Goal: Task Accomplishment & Management: Use online tool/utility

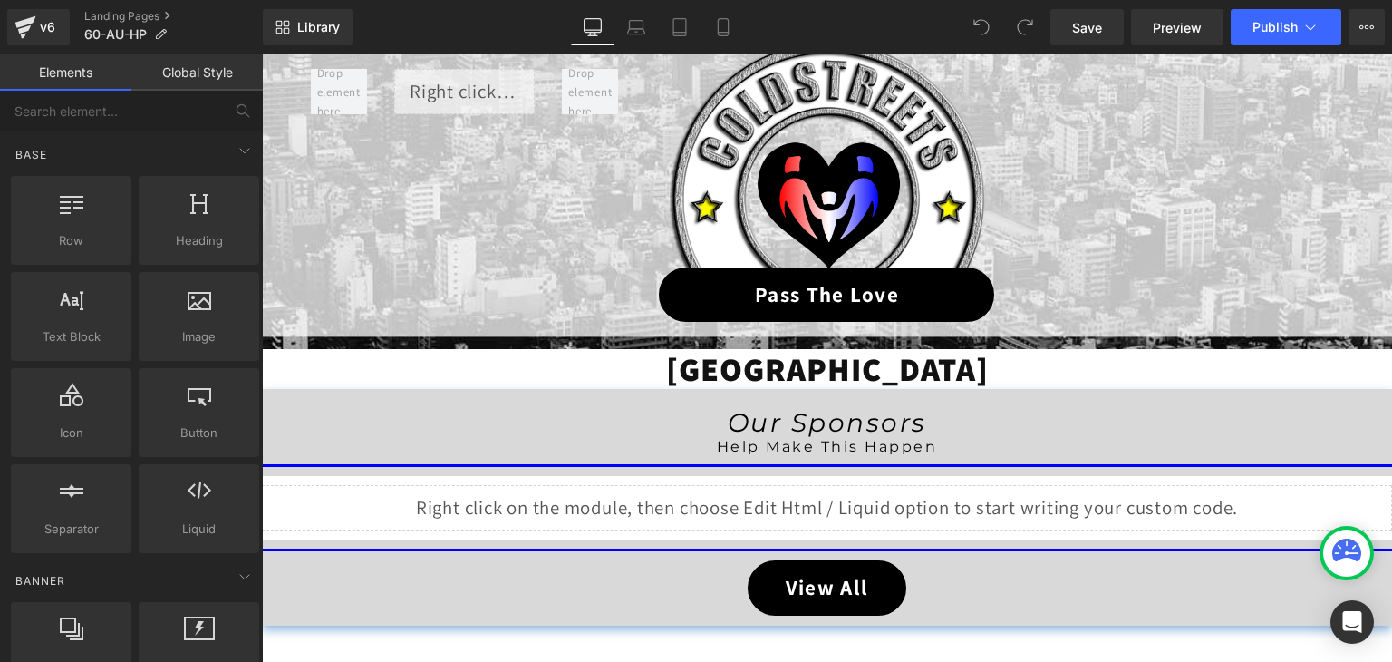
scroll to position [272, 0]
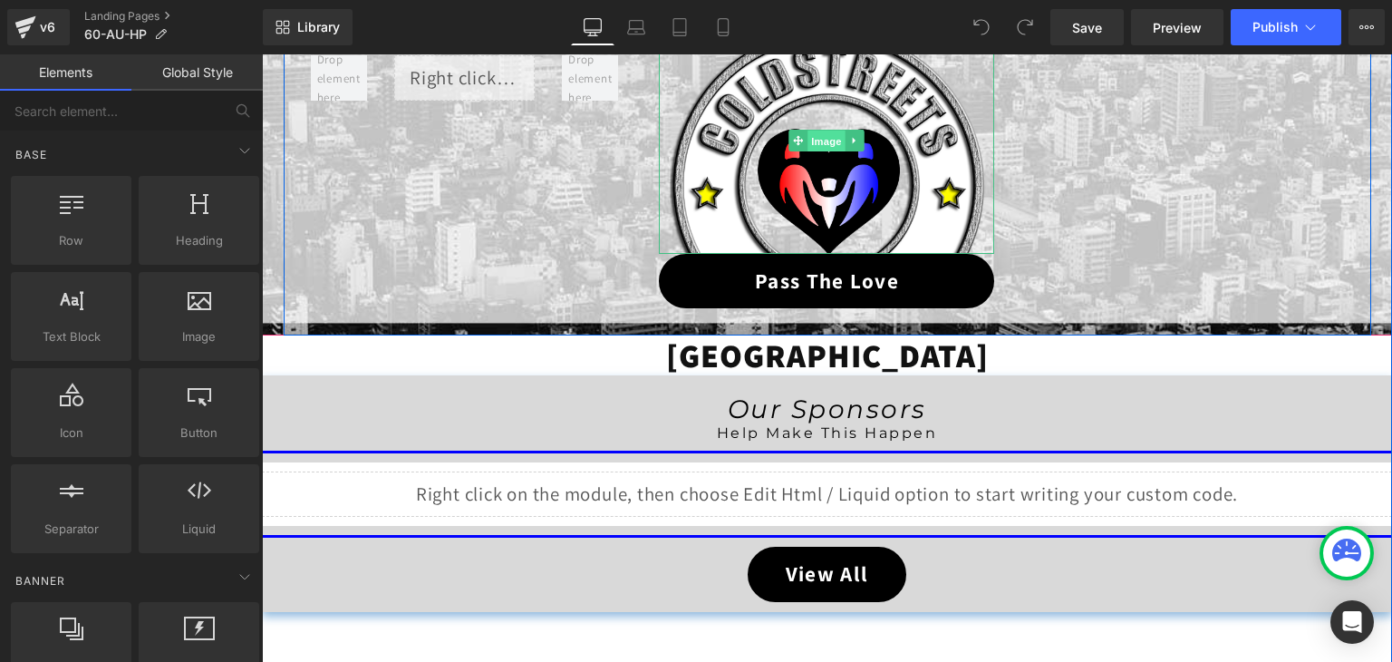
click at [816, 139] on span "Image" at bounding box center [827, 142] width 38 height 22
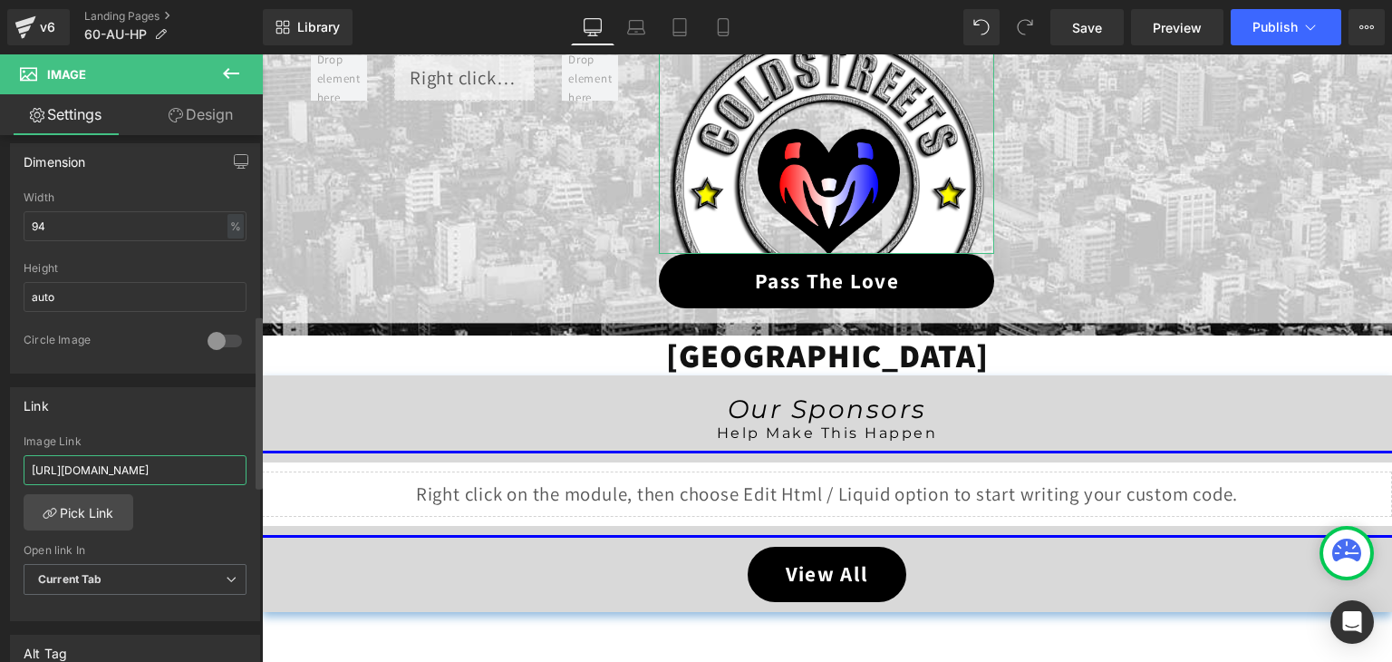
scroll to position [0, 7]
drag, startPoint x: 27, startPoint y: 468, endPoint x: 246, endPoint y: 470, distance: 218.4
click at [246, 470] on div "[URL][DOMAIN_NAME] Image Link [URL][DOMAIN_NAME] Pick Link Current Tab New Tab …" at bounding box center [135, 528] width 248 height 186
paste input "ptl-ww"
type input "[URL][DOMAIN_NAME]"
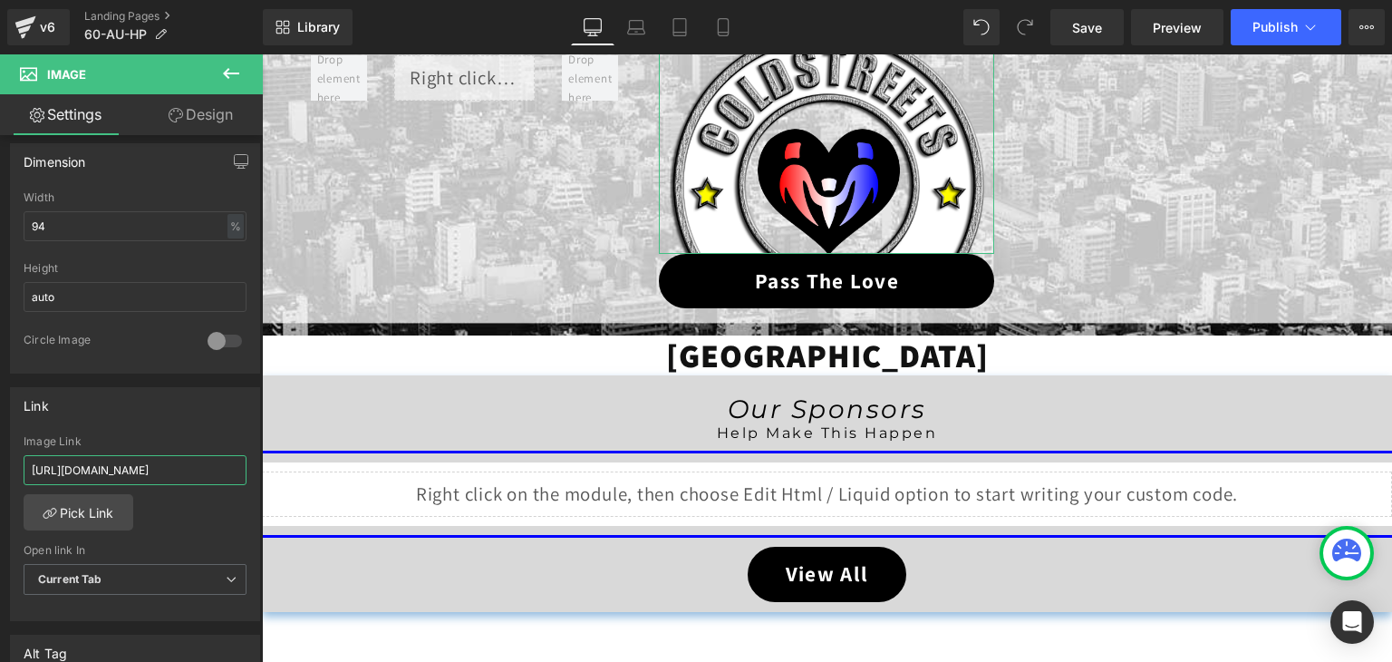
scroll to position [0, 0]
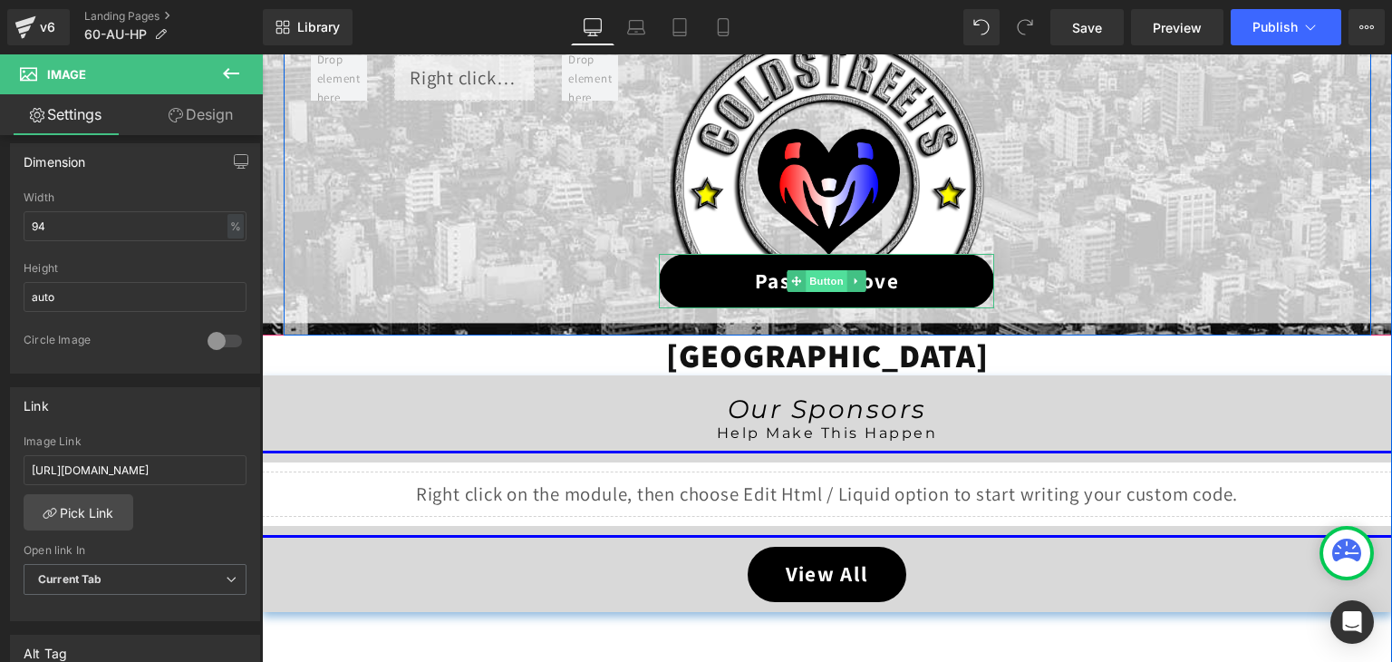
click at [823, 289] on span "Button" at bounding box center [828, 281] width 42 height 22
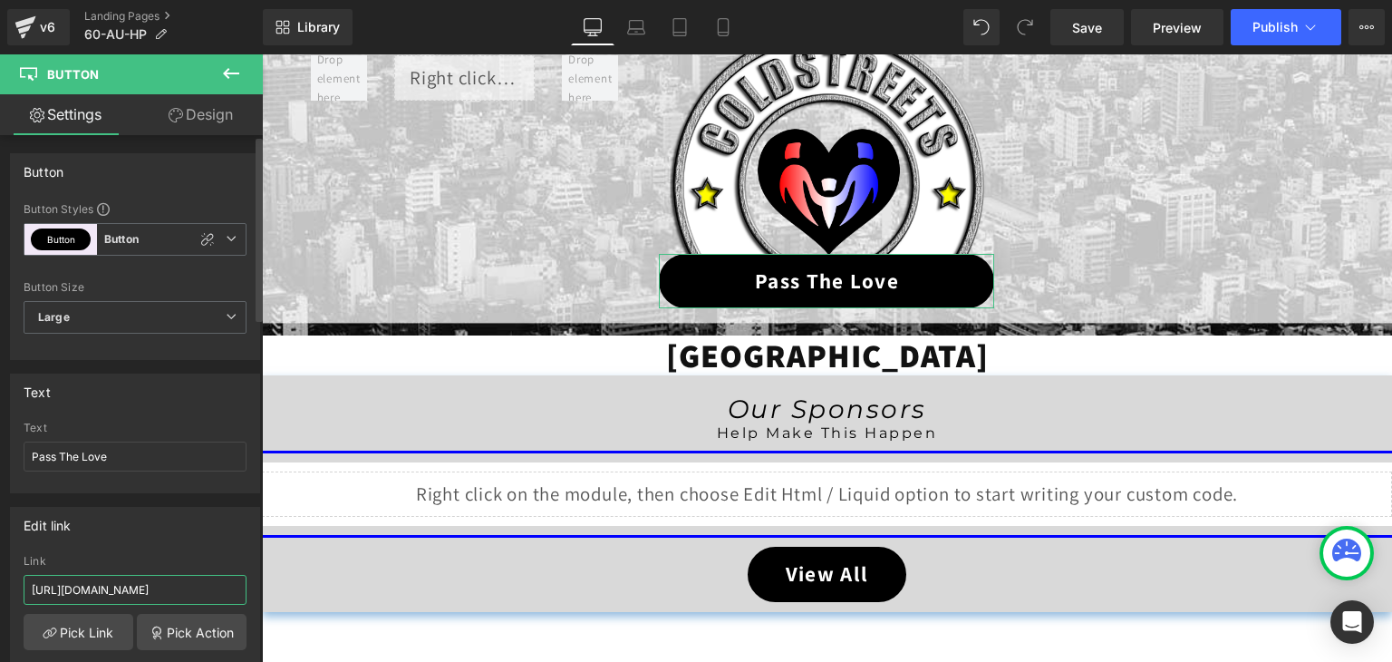
scroll to position [0, 7]
drag, startPoint x: 31, startPoint y: 588, endPoint x: 243, endPoint y: 587, distance: 212.1
click at [243, 587] on div "[URL][DOMAIN_NAME] Link [URL][DOMAIN_NAME] Pick Link Pick Action Current Tab Ne…" at bounding box center [135, 648] width 248 height 186
paste input "ptl-ww"
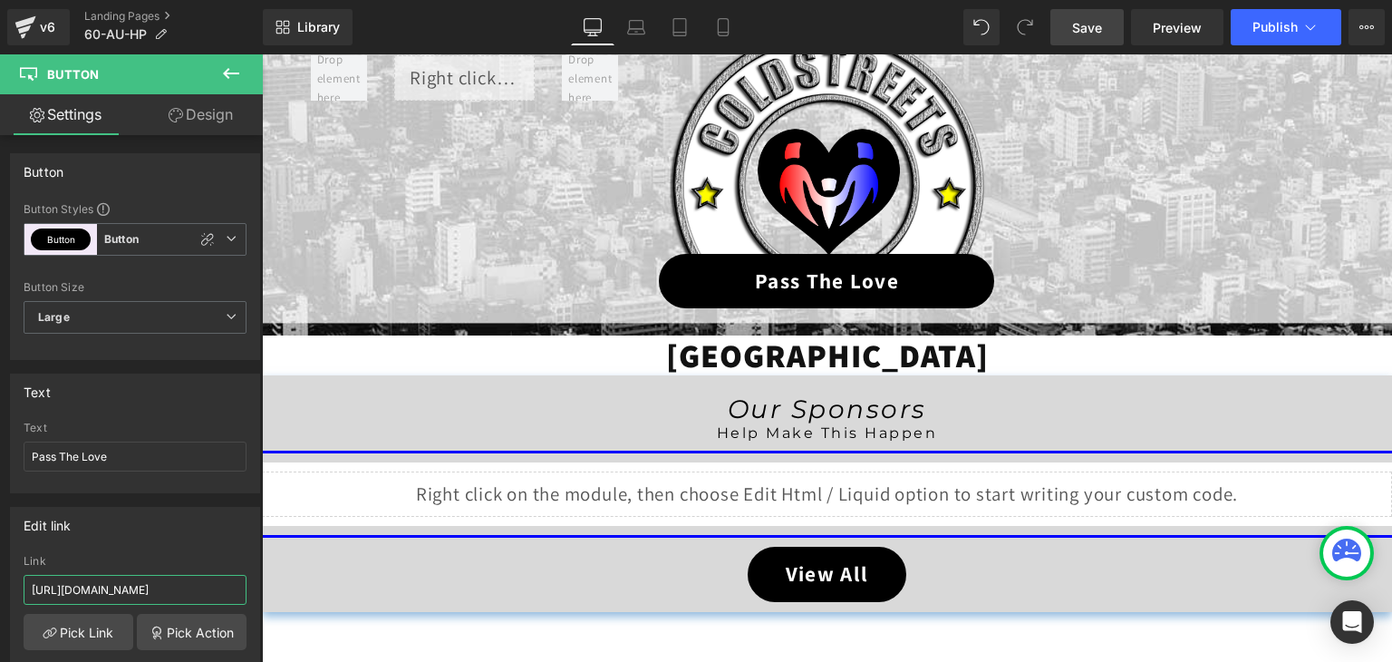
type input "[URL][DOMAIN_NAME]"
click at [1092, 22] on span "Save" at bounding box center [1087, 27] width 30 height 19
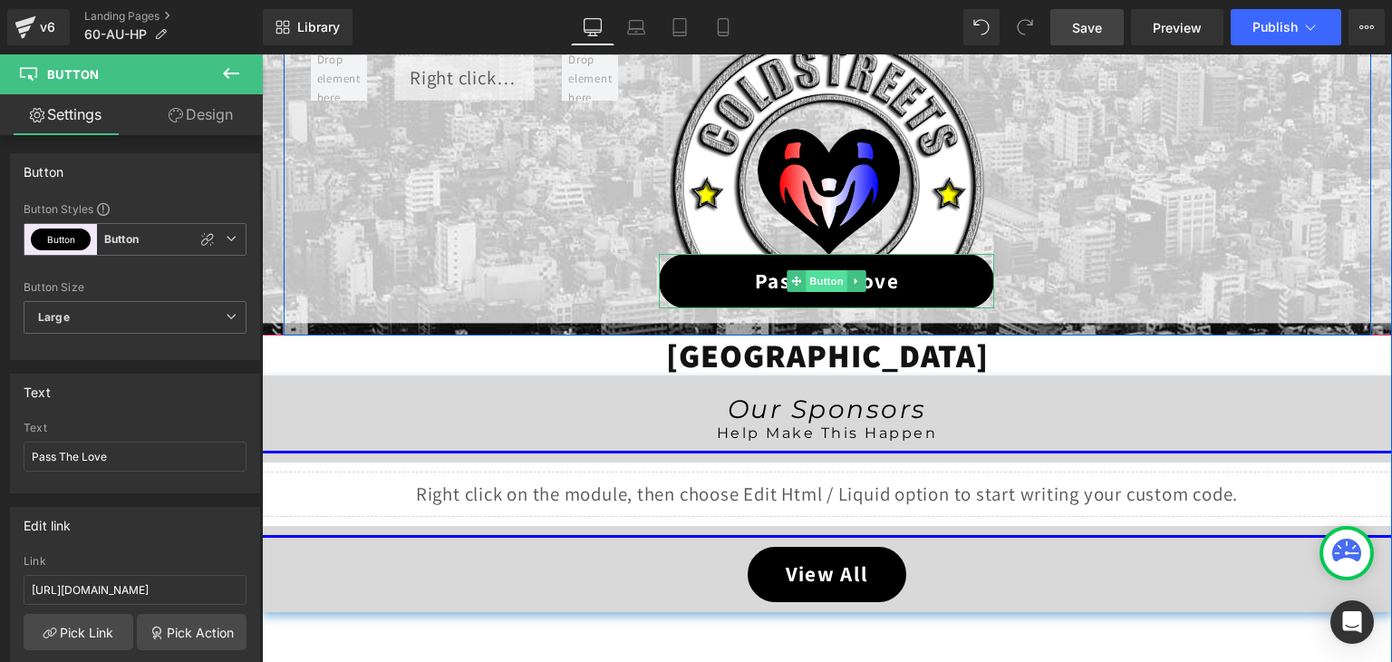
click at [819, 281] on span "Button" at bounding box center [828, 281] width 42 height 22
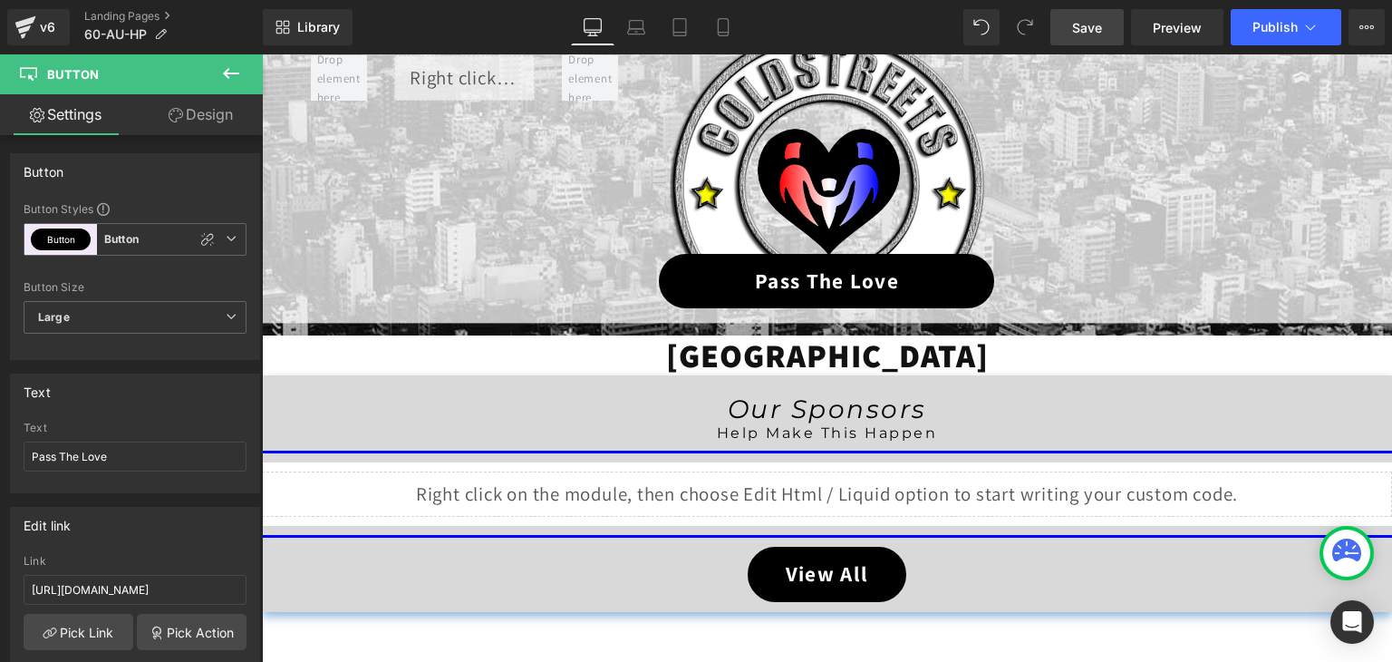
click at [1097, 33] on span "Save" at bounding box center [1087, 27] width 30 height 19
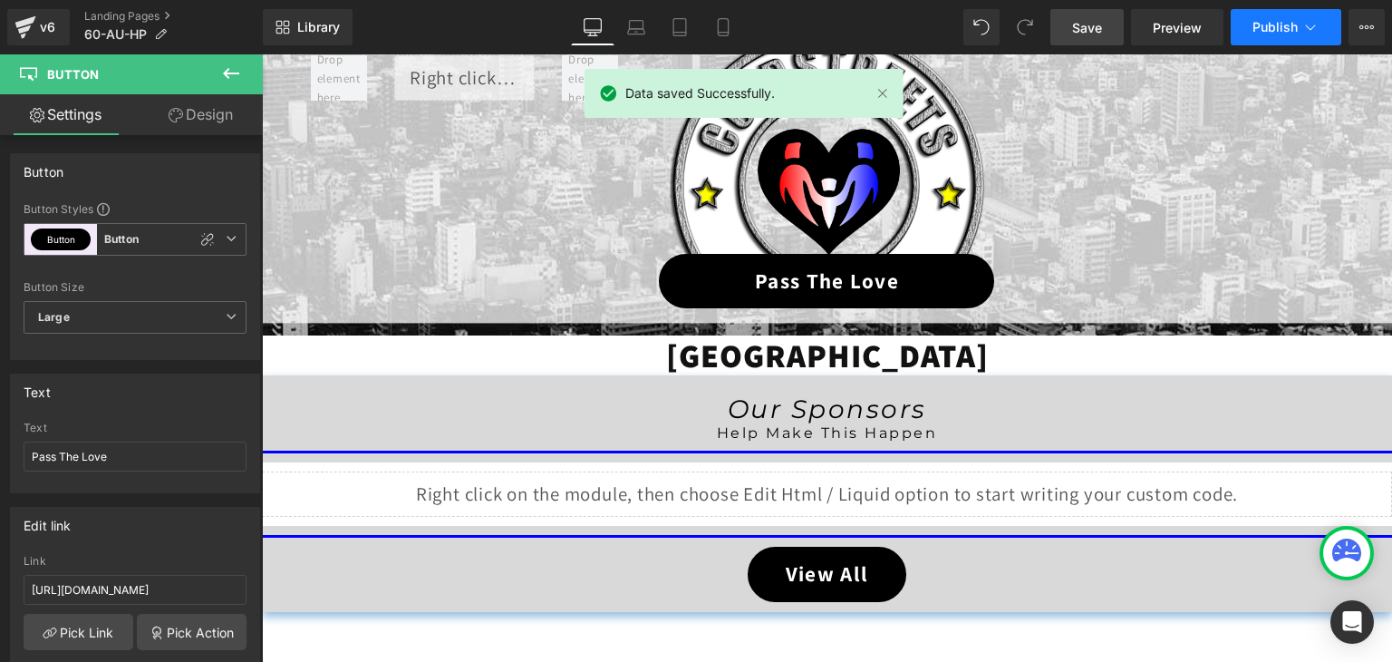
click at [1309, 24] on icon at bounding box center [1310, 27] width 18 height 18
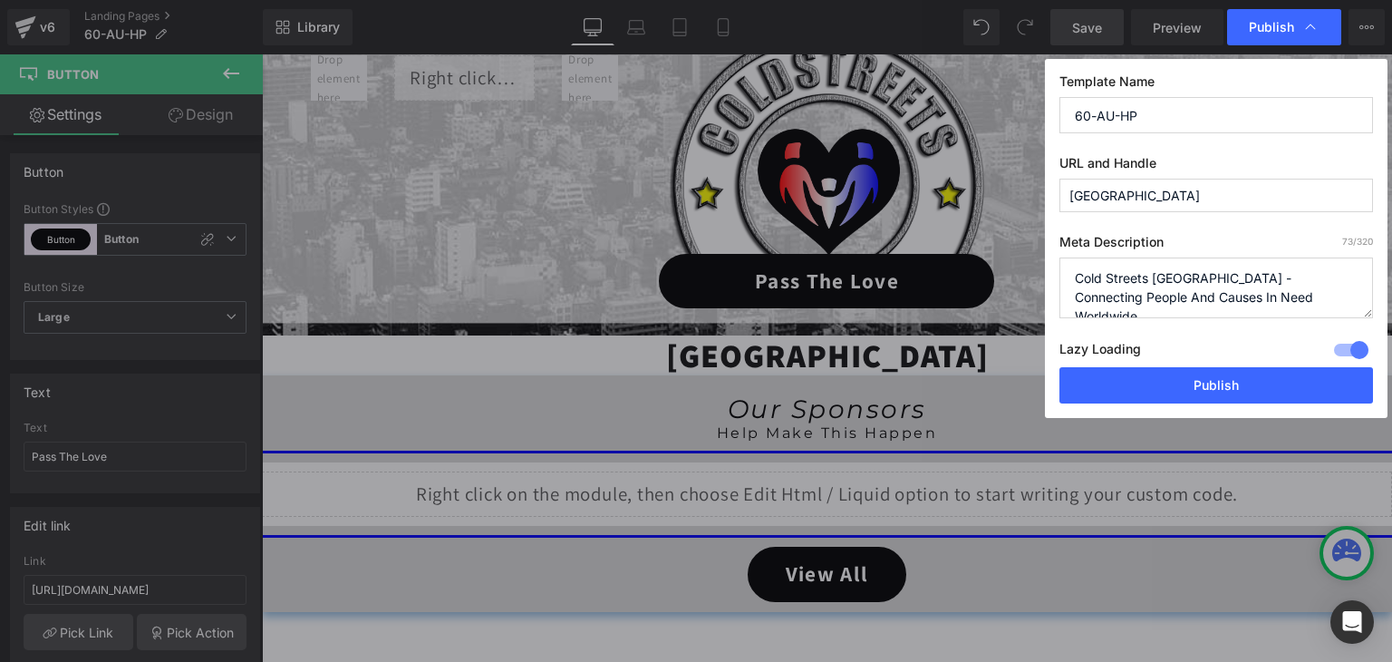
drag, startPoint x: 1156, startPoint y: 117, endPoint x: 1071, endPoint y: 114, distance: 85.2
click at [1071, 114] on input "60-AU-HP" at bounding box center [1216, 115] width 314 height 36
click at [1194, 378] on button "Publish" at bounding box center [1216, 385] width 314 height 36
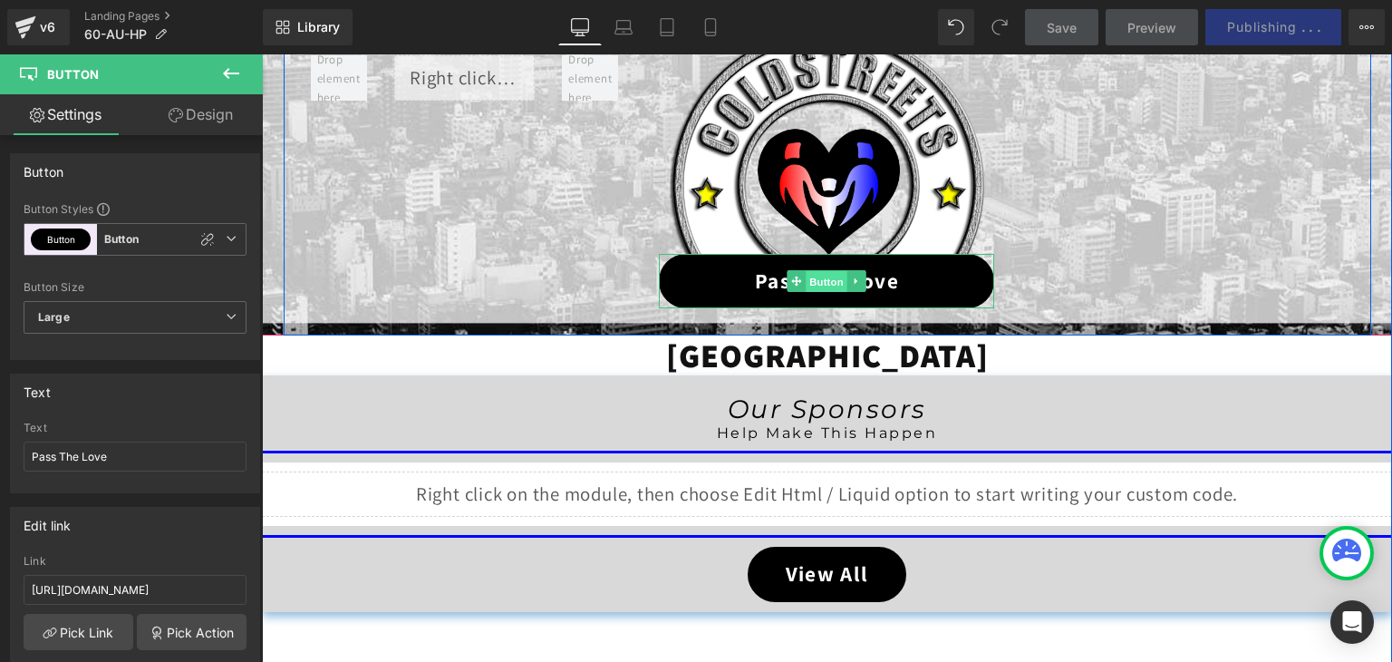
click at [830, 284] on span "Button" at bounding box center [828, 282] width 42 height 22
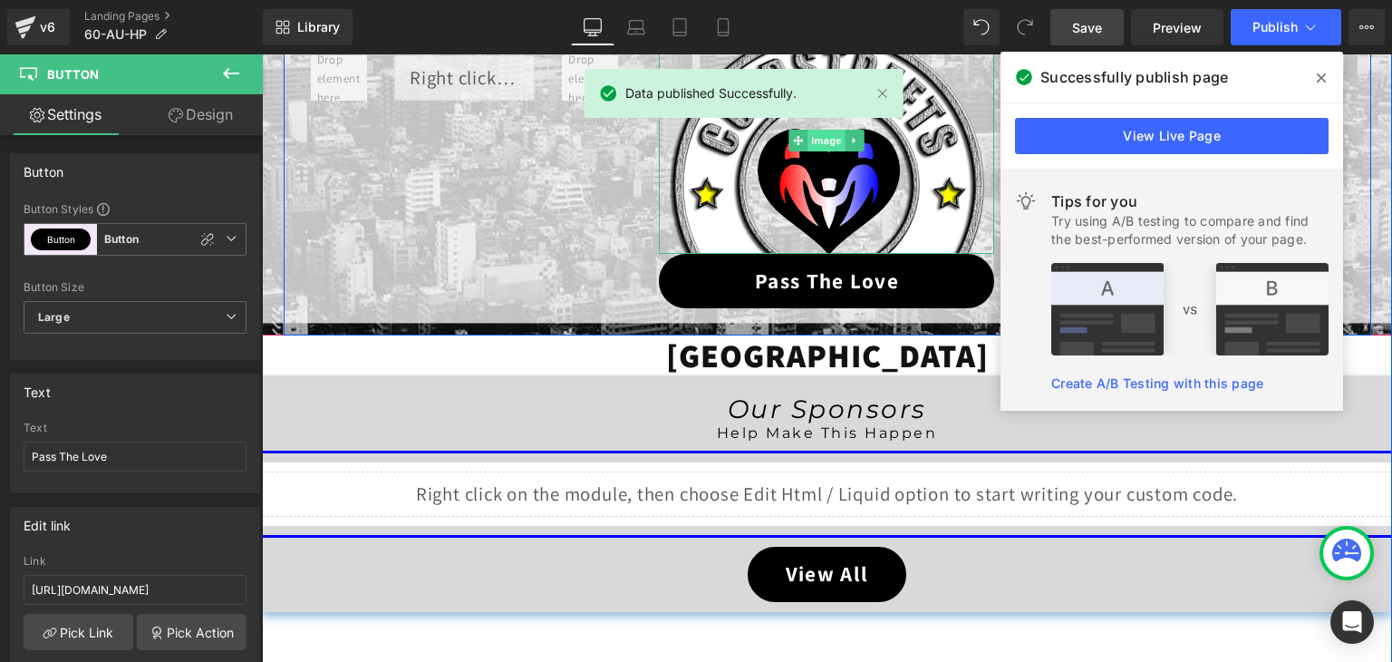
click at [827, 144] on span "Image" at bounding box center [827, 141] width 38 height 22
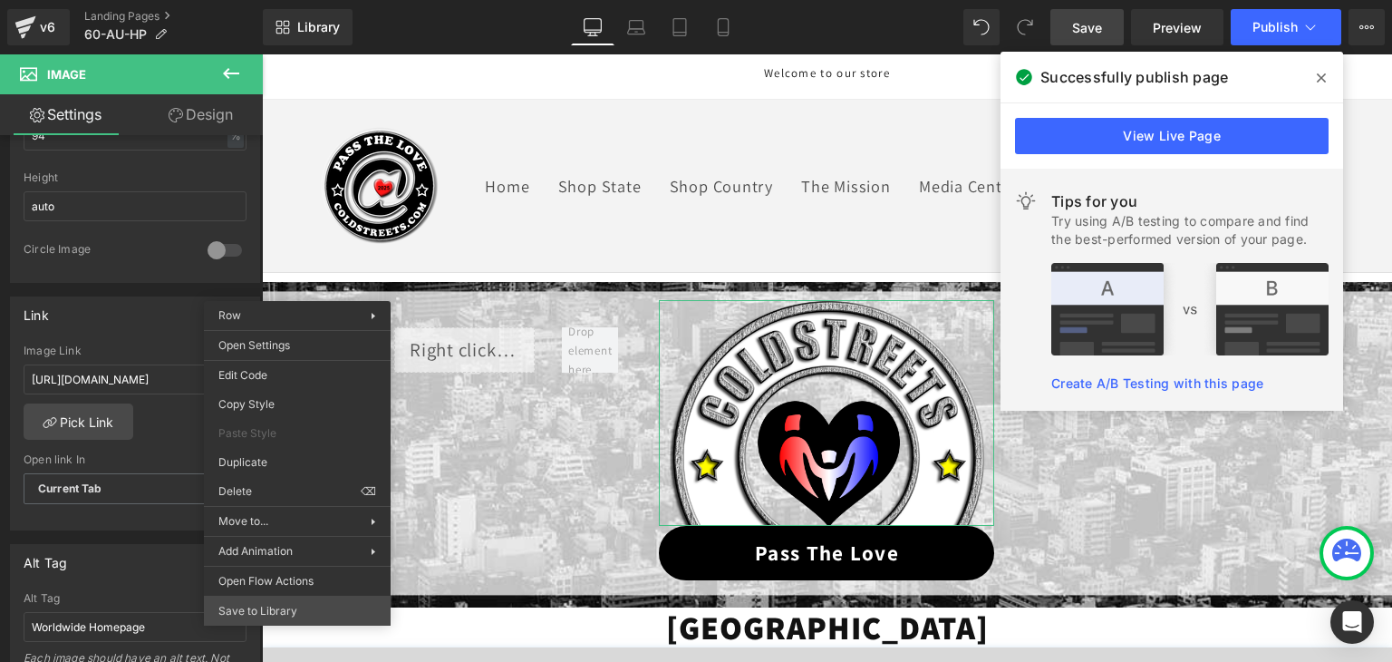
click at [260, 610] on div "Image You are previewing how the will restyle your page. You can not edit Eleme…" at bounding box center [696, 346] width 1392 height 692
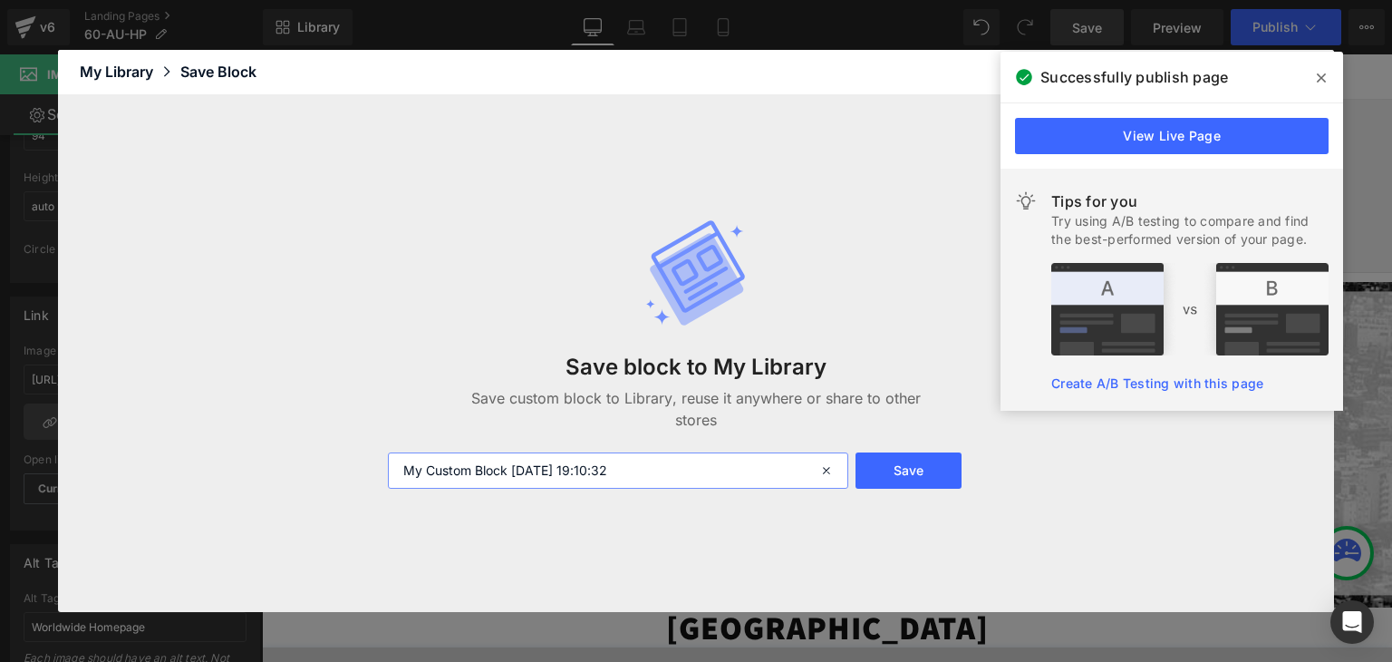
drag, startPoint x: 665, startPoint y: 470, endPoint x: 402, endPoint y: 468, distance: 262.8
click at [402, 468] on input "My Custom Block [DATE] 19:10:32" at bounding box center [618, 470] width 460 height 36
paste input "60-AU-HP"
click at [498, 468] on input "60-AU-HP" at bounding box center [618, 470] width 460 height 36
type input "60-AU-HP ~ Template"
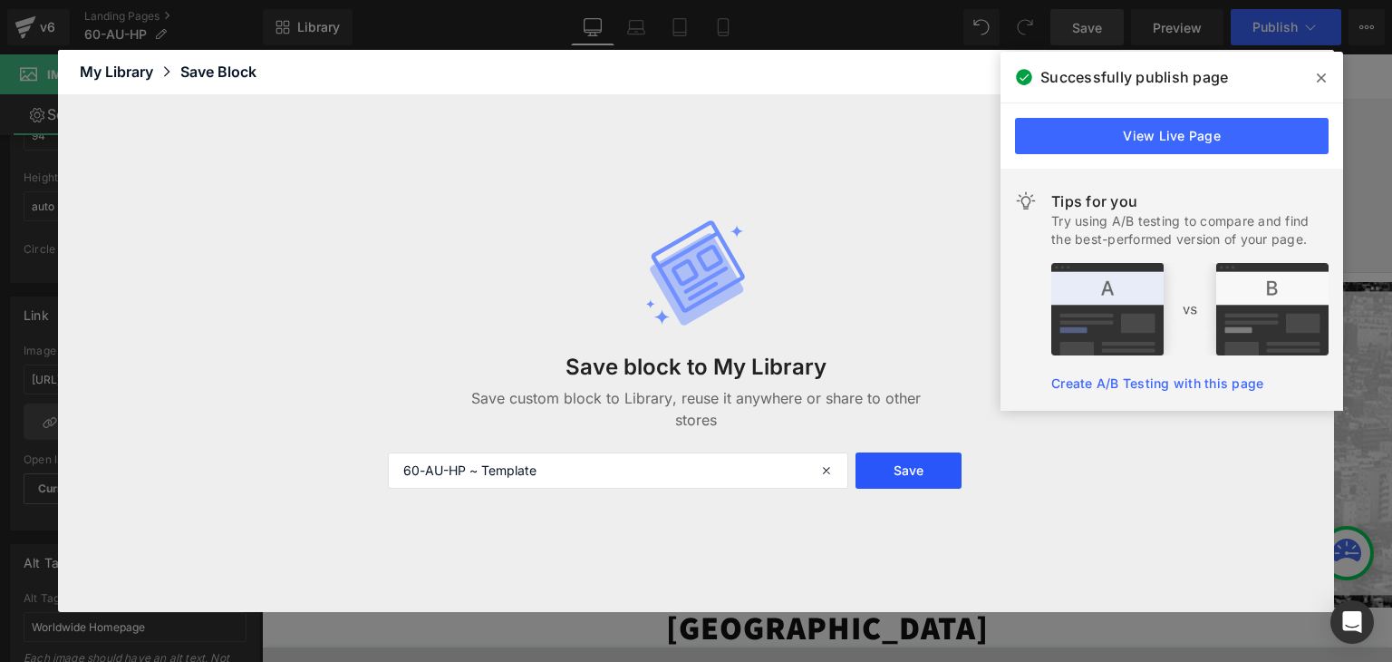
click at [911, 480] on button "Save" at bounding box center [909, 470] width 106 height 36
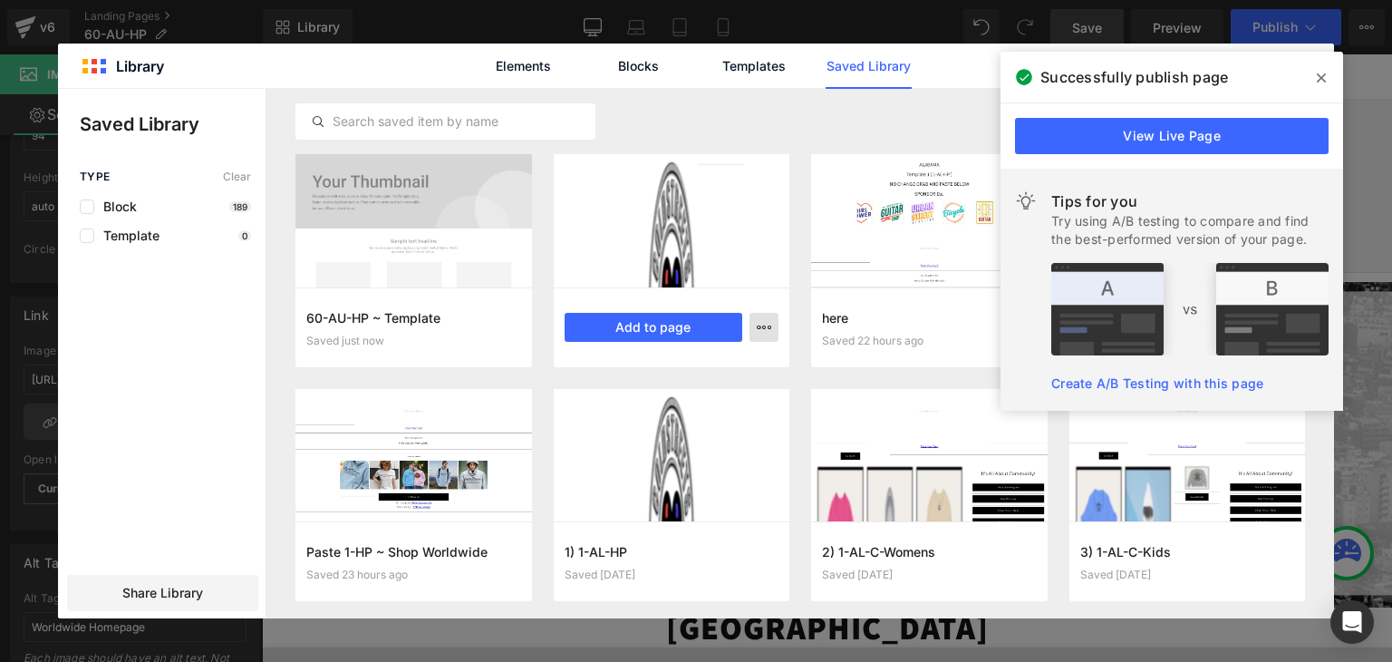
click at [273, 318] on icon "button" at bounding box center [202, 318] width 140 height 0
click at [645, 402] on p "Delete" at bounding box center [627, 406] width 38 height 16
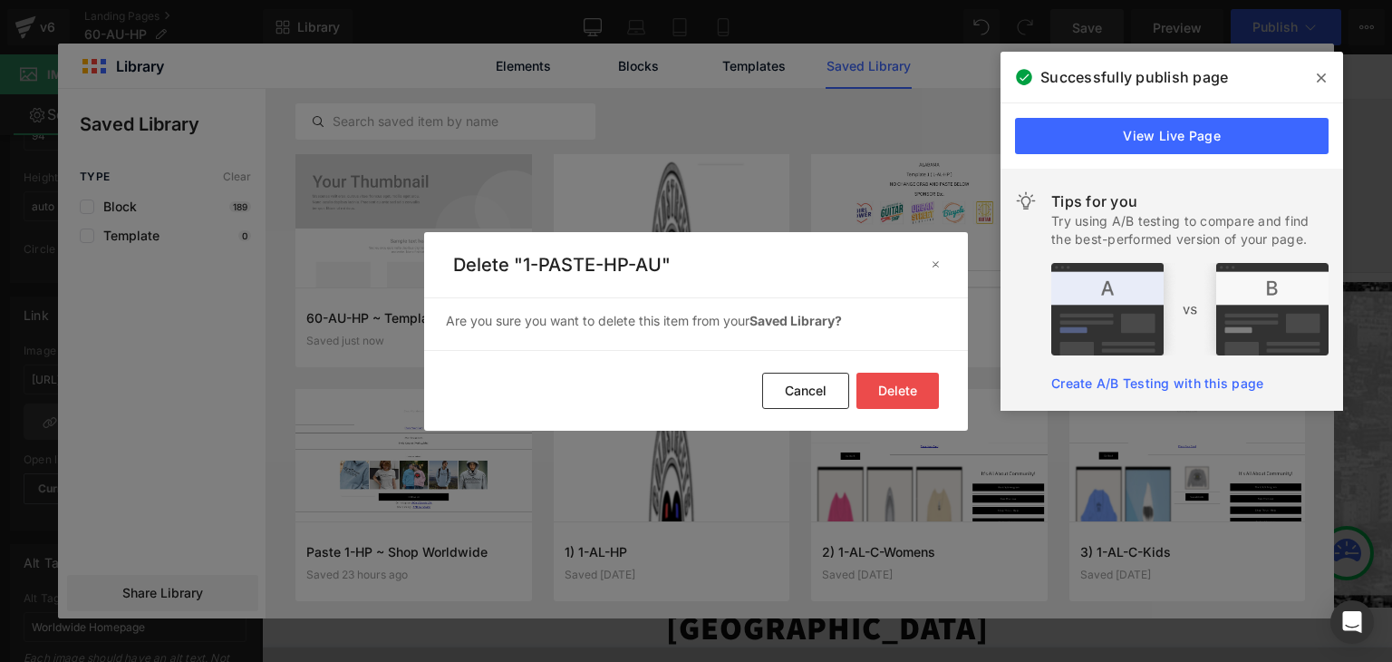
click at [0, 0] on button "Delete" at bounding box center [0, 0] width 0 height 0
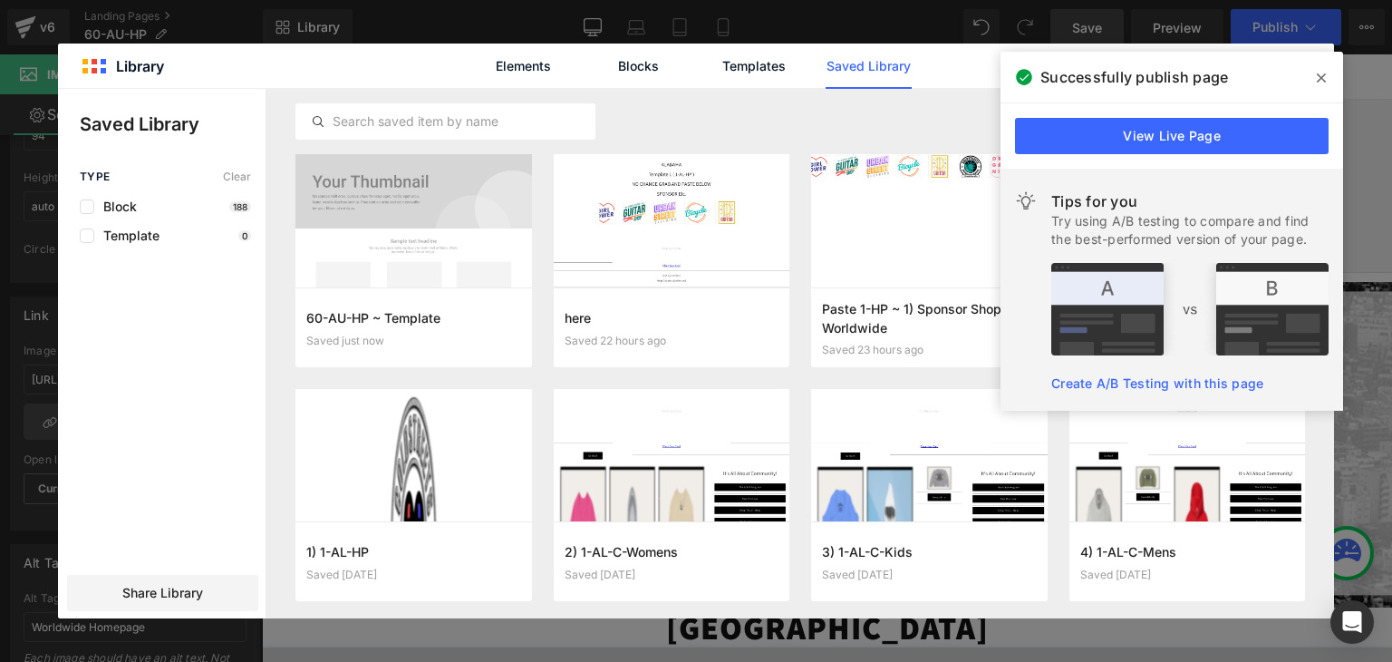
click at [1317, 76] on icon at bounding box center [1321, 78] width 9 height 15
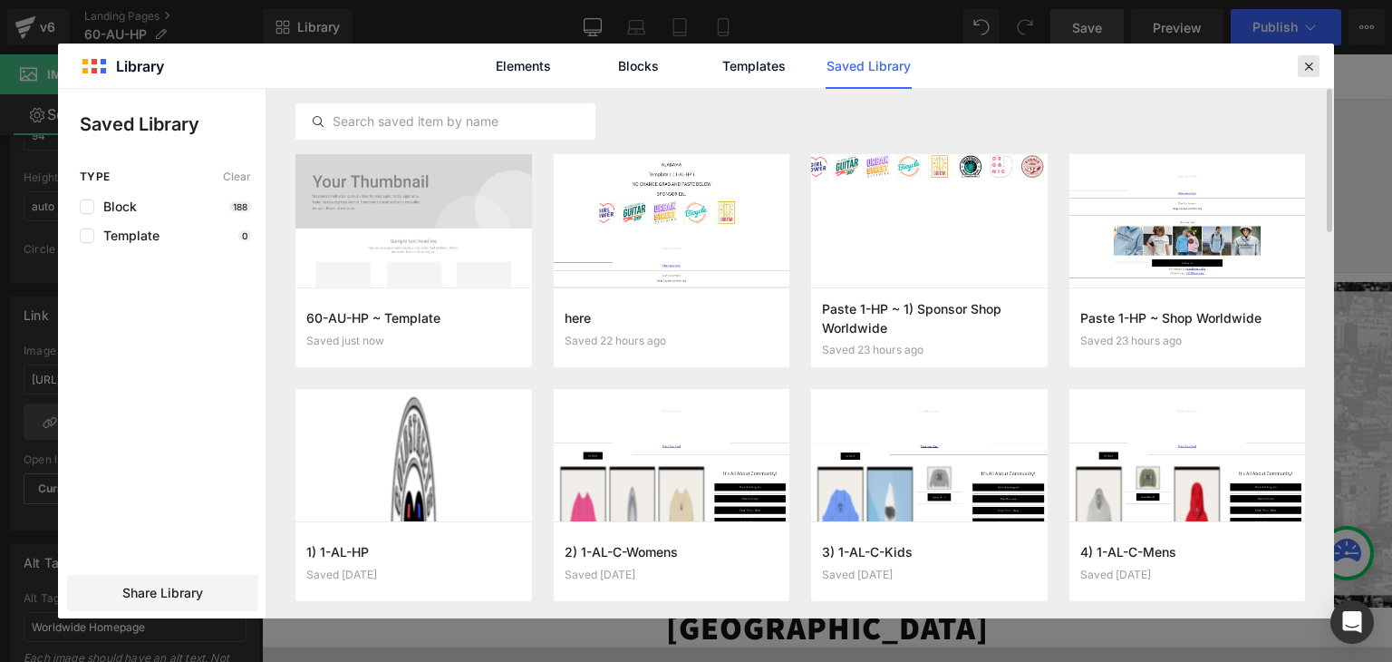
click at [1312, 66] on icon at bounding box center [1309, 66] width 16 height 16
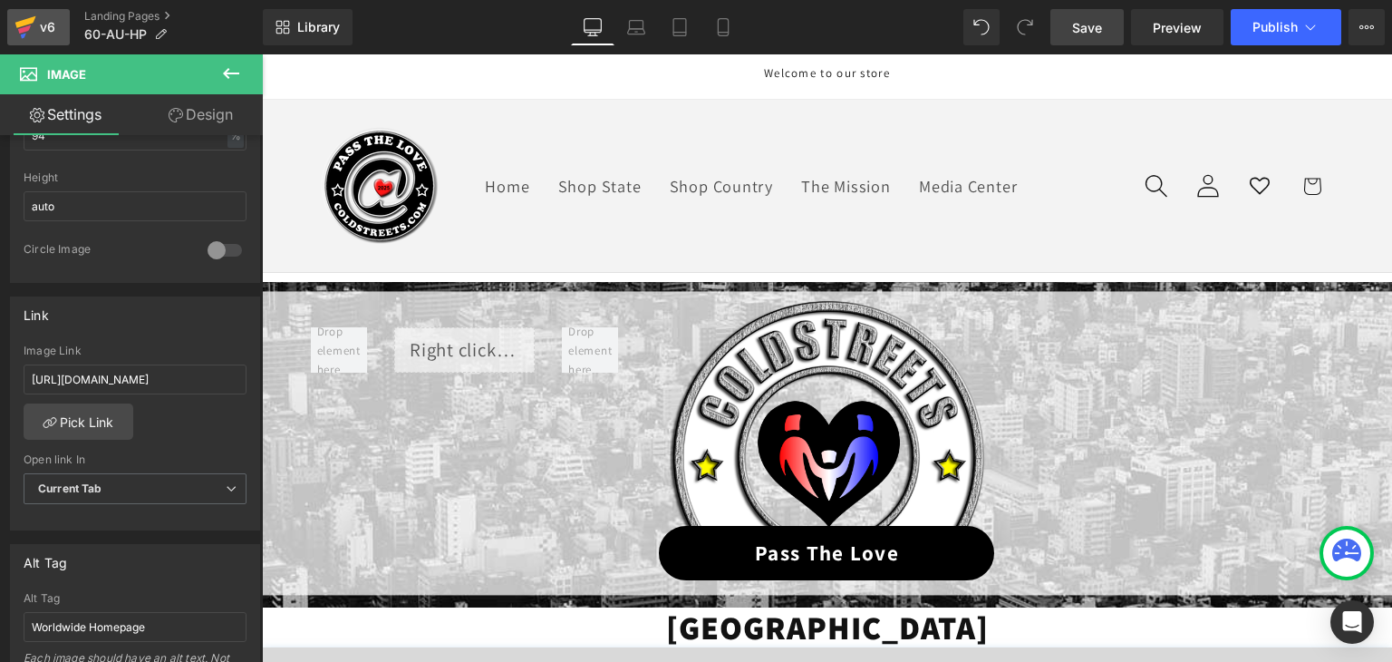
click at [29, 23] on icon at bounding box center [25, 22] width 21 height 12
